Goal: Transaction & Acquisition: Purchase product/service

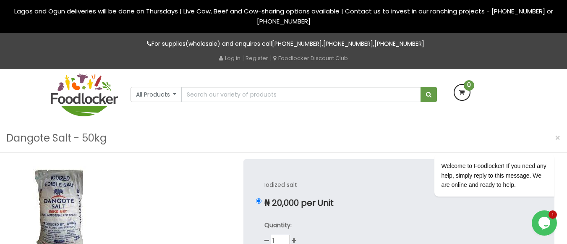
scroll to position [42, 0]
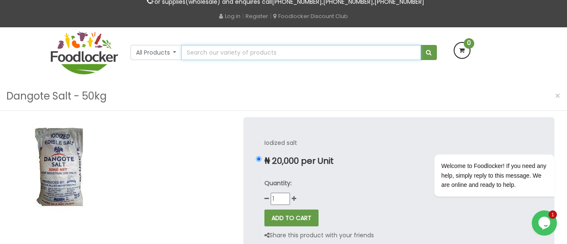
click at [194, 52] on input "text" at bounding box center [300, 52] width 239 height 15
type input "mr chef"
click at [421, 45] on button "submit" at bounding box center [429, 52] width 16 height 15
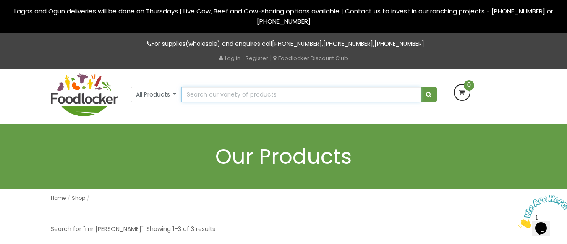
click at [217, 100] on input "text" at bounding box center [300, 94] width 239 height 15
type input "cornfliur"
click at [421, 87] on button "submit" at bounding box center [429, 94] width 16 height 15
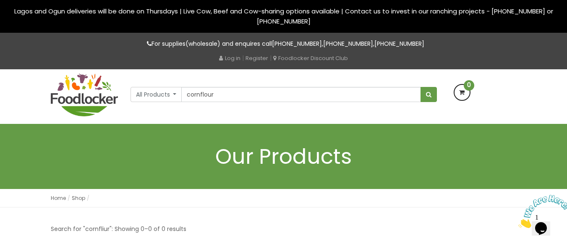
type input "cornflour"
click at [421, 87] on button "submit" at bounding box center [429, 94] width 16 height 15
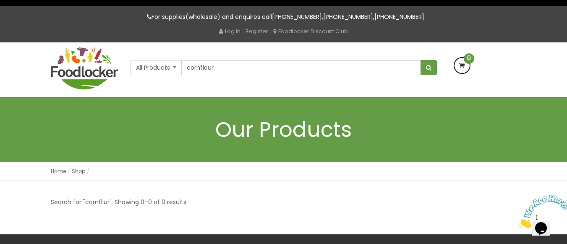
scroll to position [115, 0]
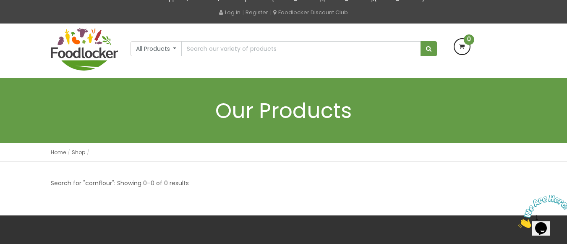
scroll to position [42, 0]
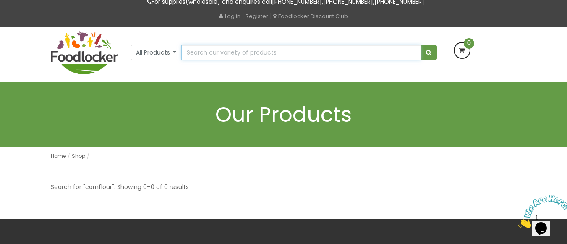
click at [223, 51] on input "text" at bounding box center [300, 52] width 239 height 15
type input "Corn Flour - Susan"
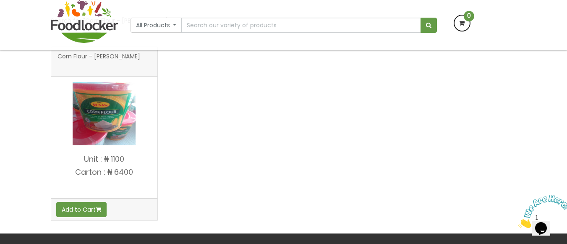
scroll to position [168, 0]
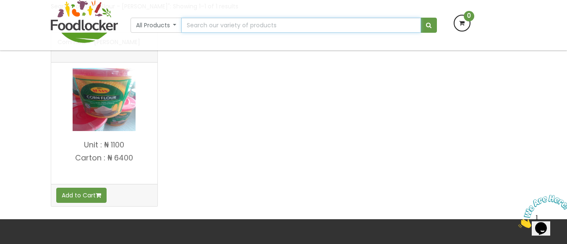
click at [252, 25] on input "text" at bounding box center [300, 25] width 239 height 15
type input "gelatine"
click at [421, 18] on button "submit" at bounding box center [429, 25] width 16 height 15
